Goal: Communication & Community: Connect with others

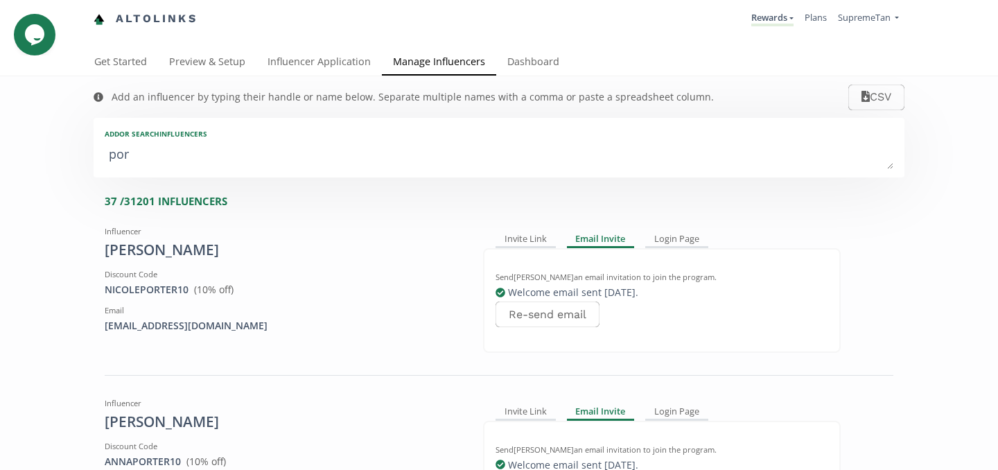
type textarea "pors"
type input "pors"
type input "PORS"
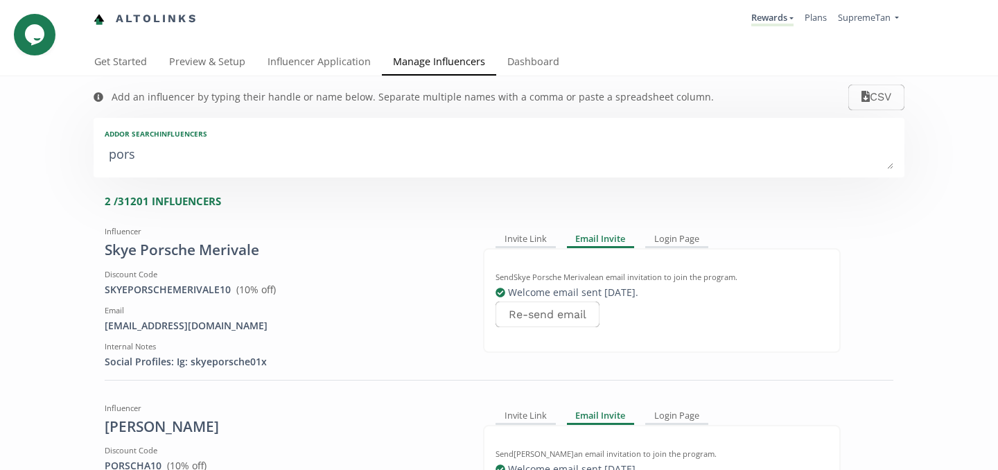
type textarea "porsc"
type input "porsc"
type input "PORSC"
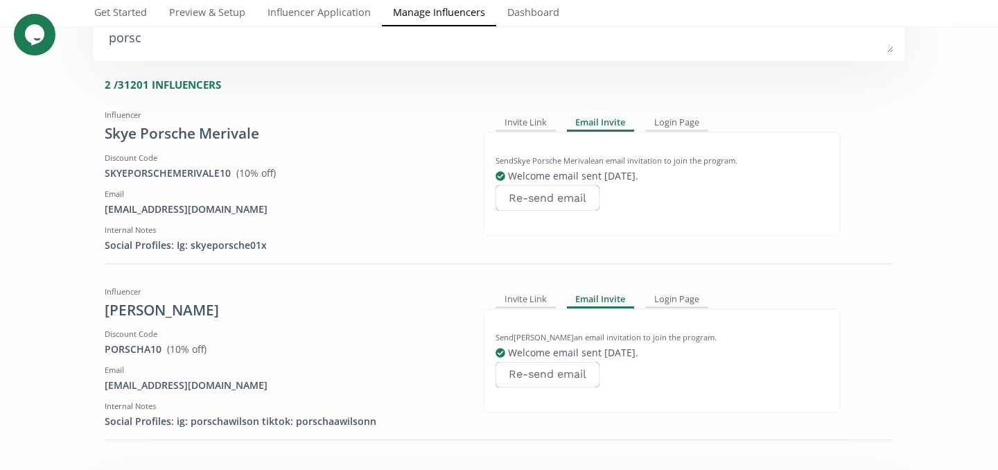
scroll to position [118, 0]
type textarea "porsc"
click at [530, 298] on div "Invite Link" at bounding box center [526, 298] width 60 height 17
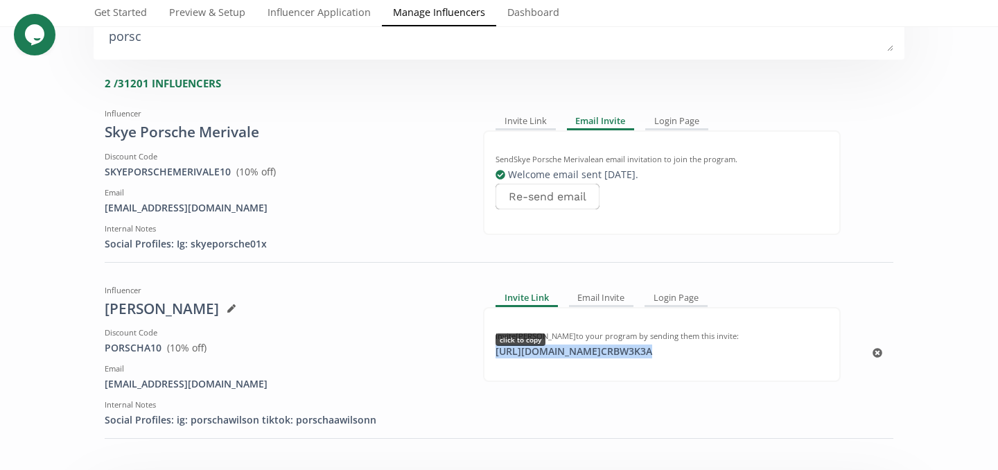
click at [555, 355] on div "[URL][DOMAIN_NAME] CRBW3K3A click to copy" at bounding box center [573, 352] width 173 height 14
copy div "[URL][DOMAIN_NAME] CRBW3K3A"
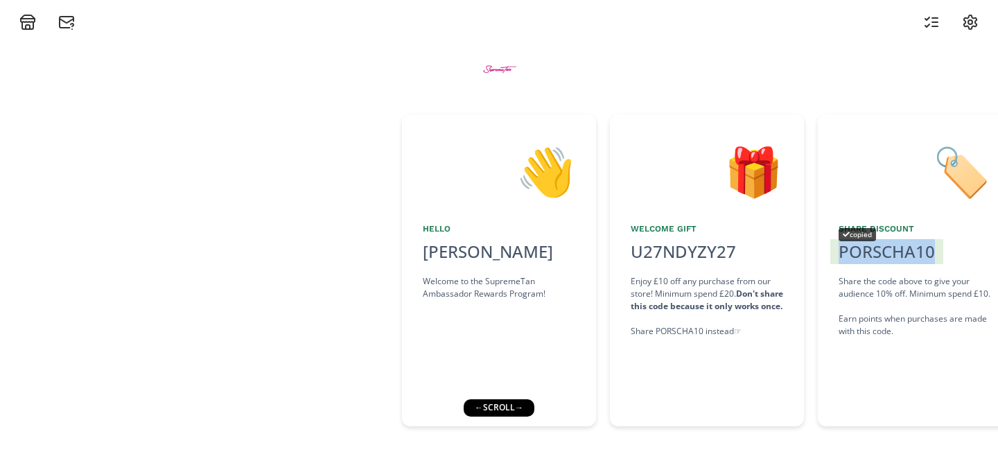
click at [854, 259] on div "PORSCHA10" at bounding box center [887, 251] width 96 height 25
